Goal: Use online tool/utility: Utilize a website feature to perform a specific function

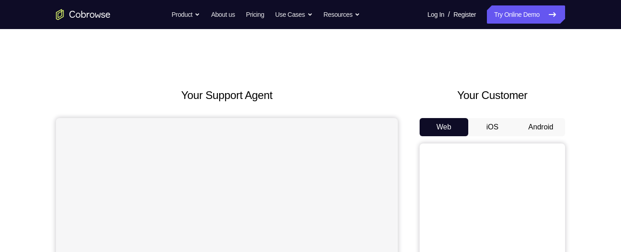
scroll to position [75, 0]
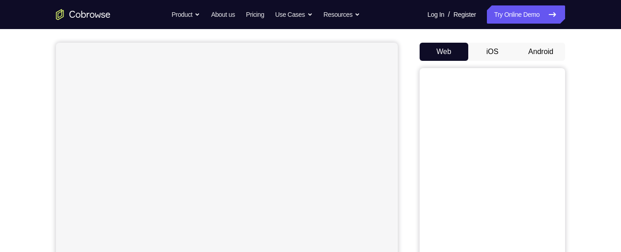
click at [535, 50] on button "Android" at bounding box center [540, 52] width 49 height 18
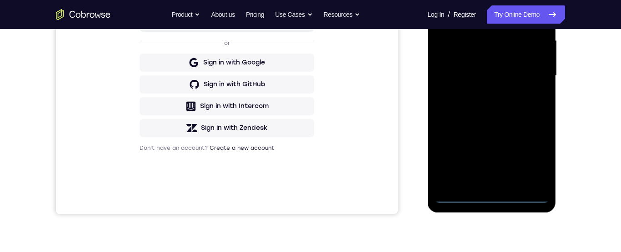
scroll to position [222, 0]
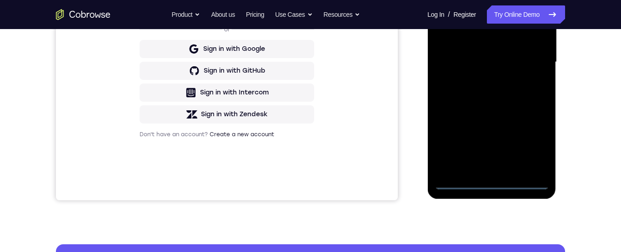
click at [491, 181] on div at bounding box center [491, 62] width 115 height 255
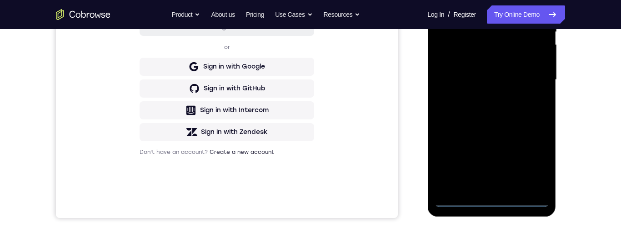
click at [534, 159] on div at bounding box center [491, 80] width 115 height 255
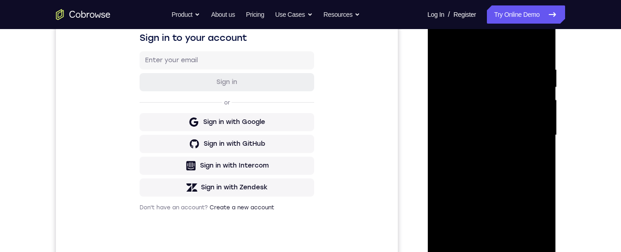
scroll to position [133, 0]
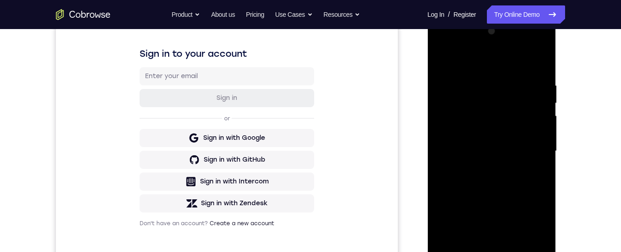
click at [490, 65] on div at bounding box center [491, 151] width 115 height 255
click at [537, 148] on div at bounding box center [491, 151] width 115 height 255
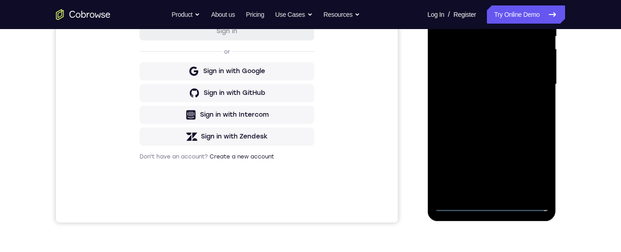
click at [479, 97] on div at bounding box center [491, 84] width 115 height 255
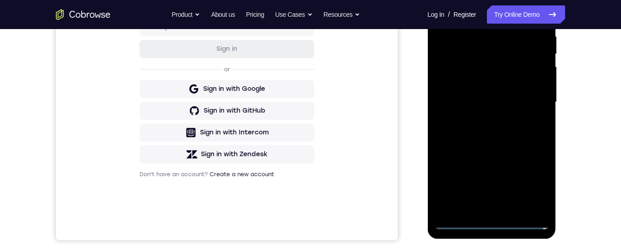
click at [498, 93] on div at bounding box center [491, 102] width 115 height 255
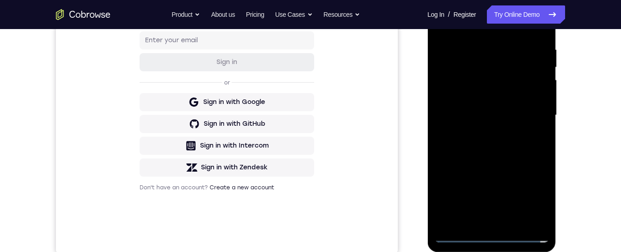
click at [476, 99] on div at bounding box center [491, 115] width 115 height 255
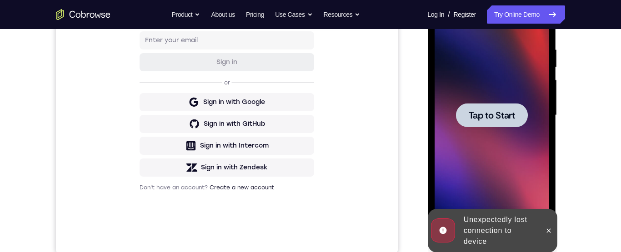
click at [499, 115] on span "Tap to Start" at bounding box center [491, 115] width 46 height 9
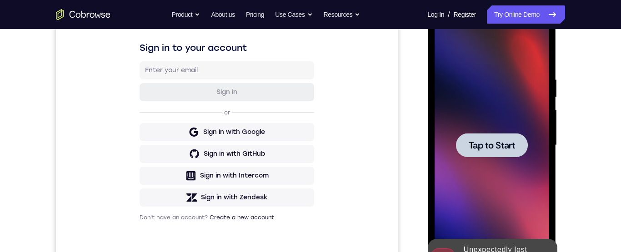
scroll to position [214, 0]
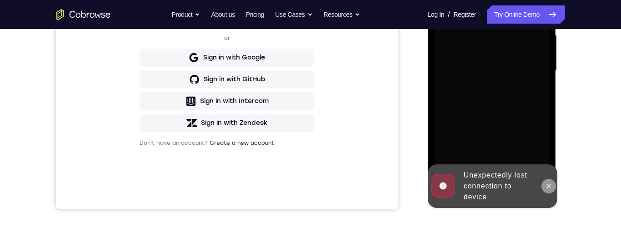
click at [549, 187] on icon at bounding box center [548, 186] width 4 height 4
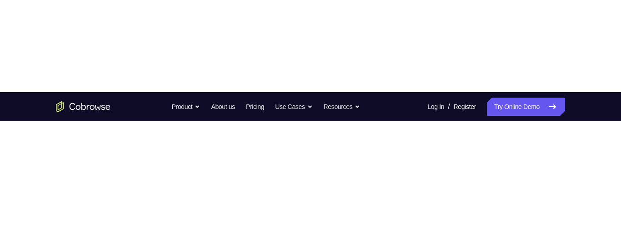
scroll to position [121, 0]
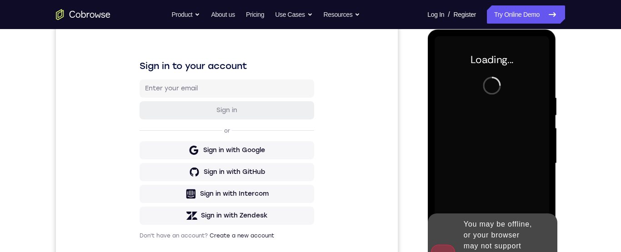
scroll to position [200, 0]
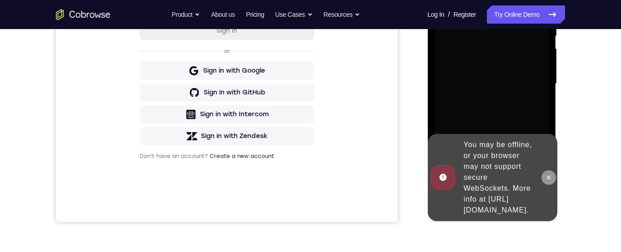
click at [552, 184] on button at bounding box center [548, 177] width 15 height 15
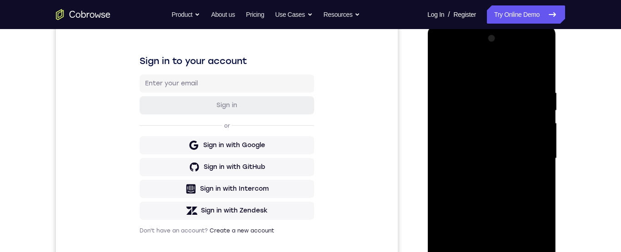
scroll to position [183, 0]
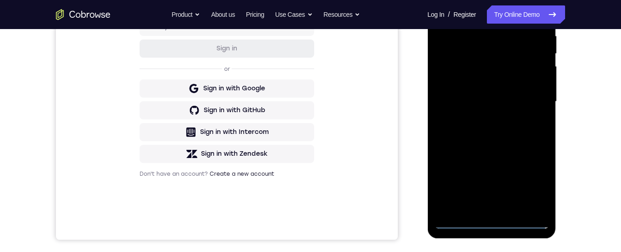
click at [495, 221] on div at bounding box center [491, 102] width 115 height 255
click at [535, 180] on div at bounding box center [491, 102] width 115 height 255
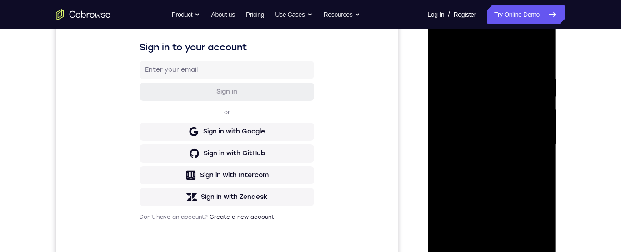
click at [473, 58] on div at bounding box center [491, 145] width 115 height 255
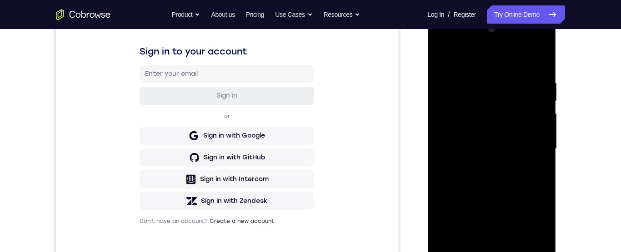
click at [535, 149] on div at bounding box center [491, 149] width 115 height 255
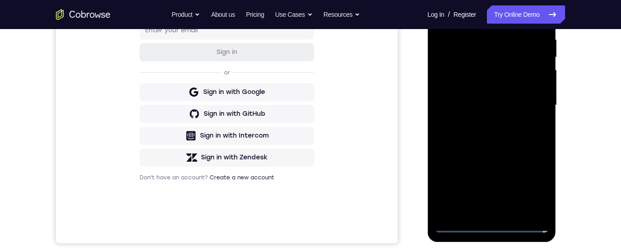
scroll to position [141, 0]
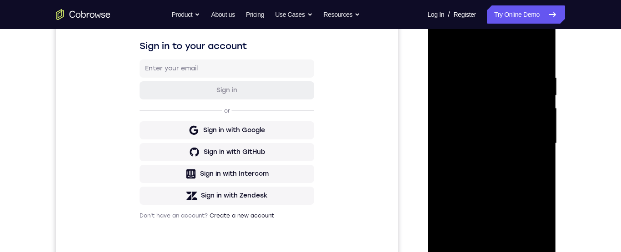
click at [480, 159] on div at bounding box center [491, 143] width 115 height 255
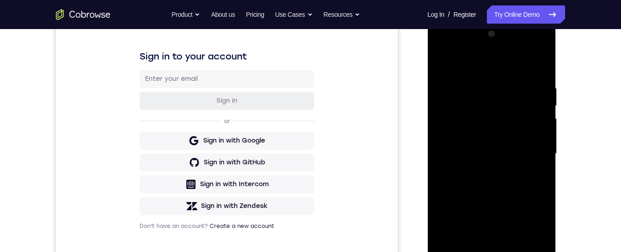
click at [489, 151] on div at bounding box center [491, 154] width 115 height 255
click at [469, 135] on div at bounding box center [491, 154] width 115 height 255
click at [499, 155] on div at bounding box center [491, 154] width 115 height 255
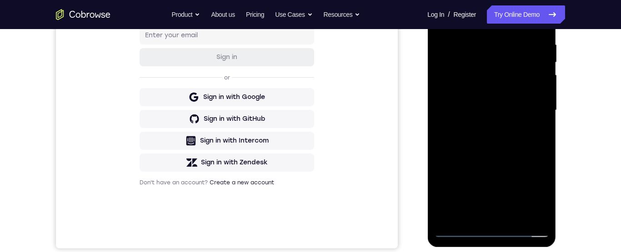
click at [499, 139] on div at bounding box center [491, 110] width 115 height 255
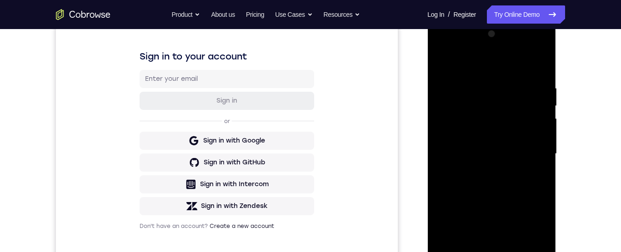
scroll to position [129, 0]
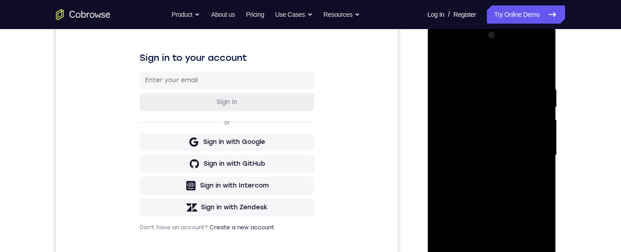
click at [540, 66] on div at bounding box center [491, 155] width 115 height 255
click at [443, 63] on div at bounding box center [491, 155] width 115 height 255
click at [474, 82] on div at bounding box center [491, 155] width 115 height 255
click at [475, 78] on div at bounding box center [491, 155] width 115 height 255
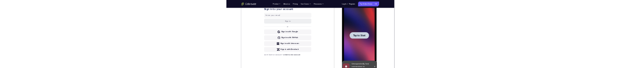
scroll to position [0, 0]
